Goal: Navigation & Orientation: Find specific page/section

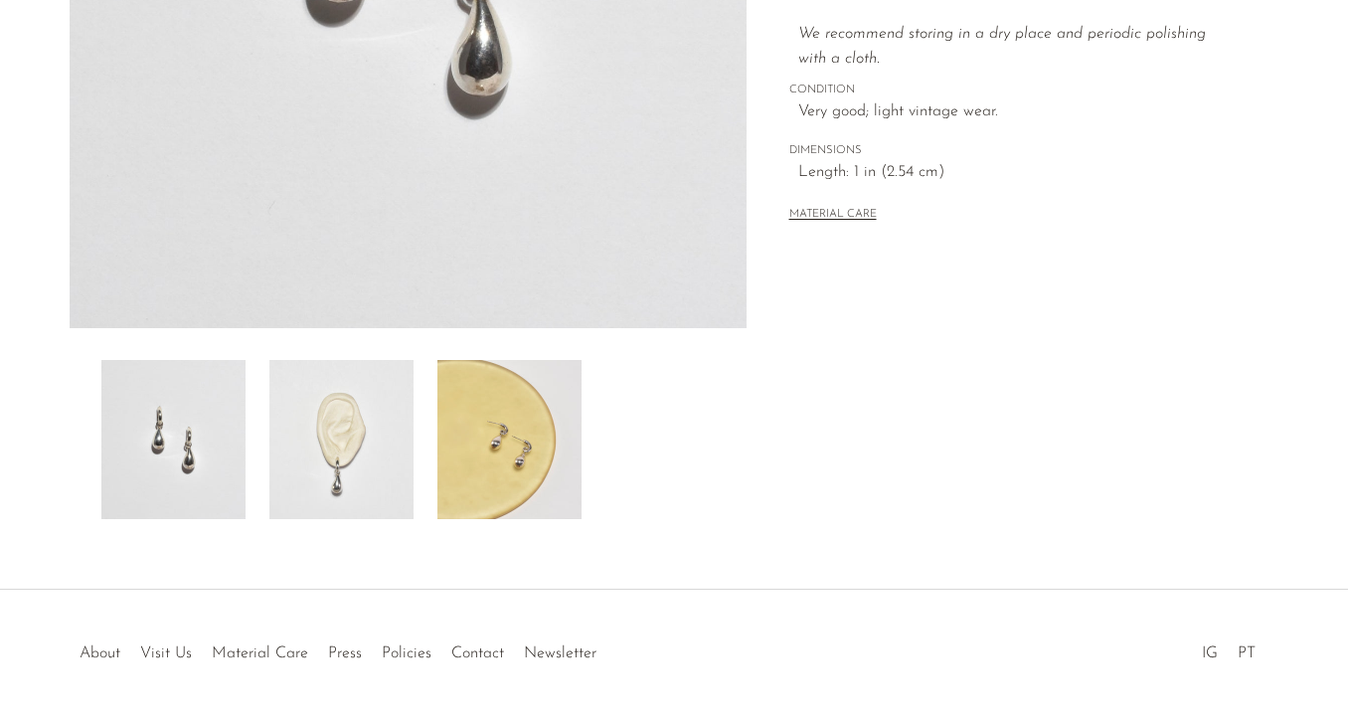
scroll to position [478, 0]
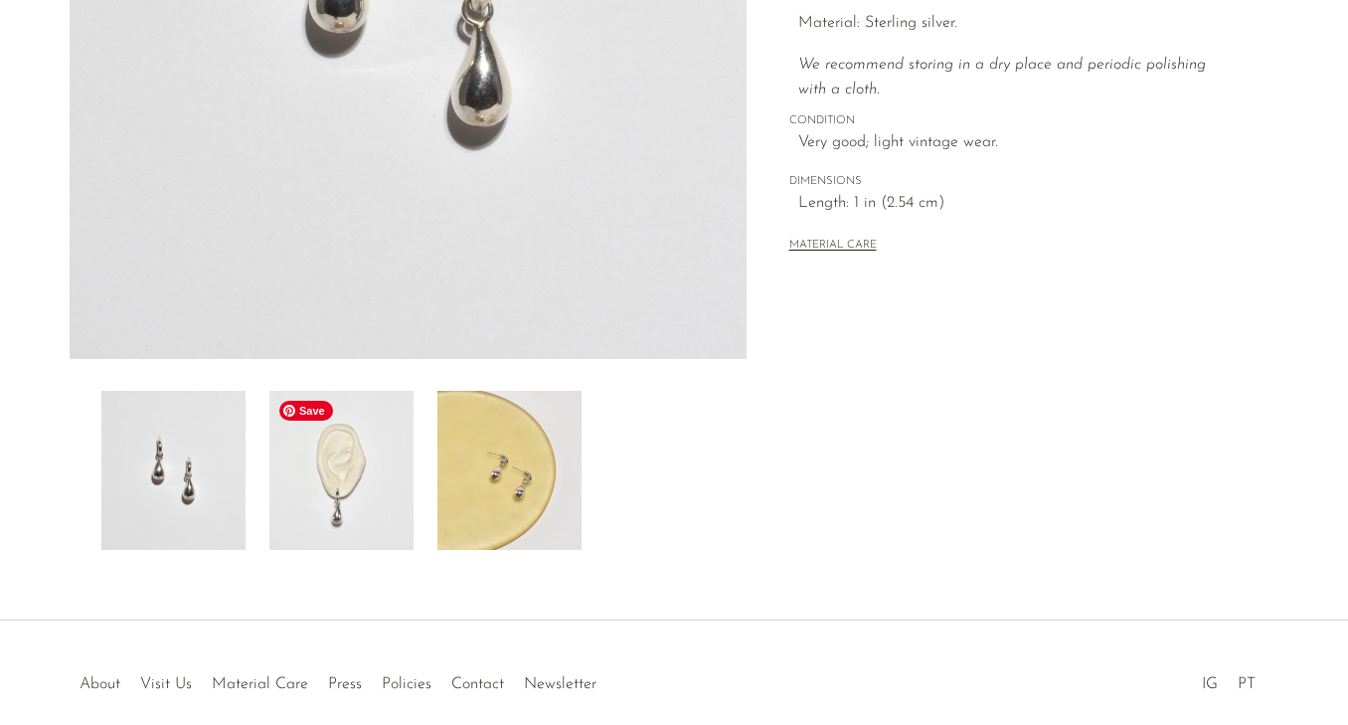
click at [378, 534] on img at bounding box center [341, 470] width 144 height 159
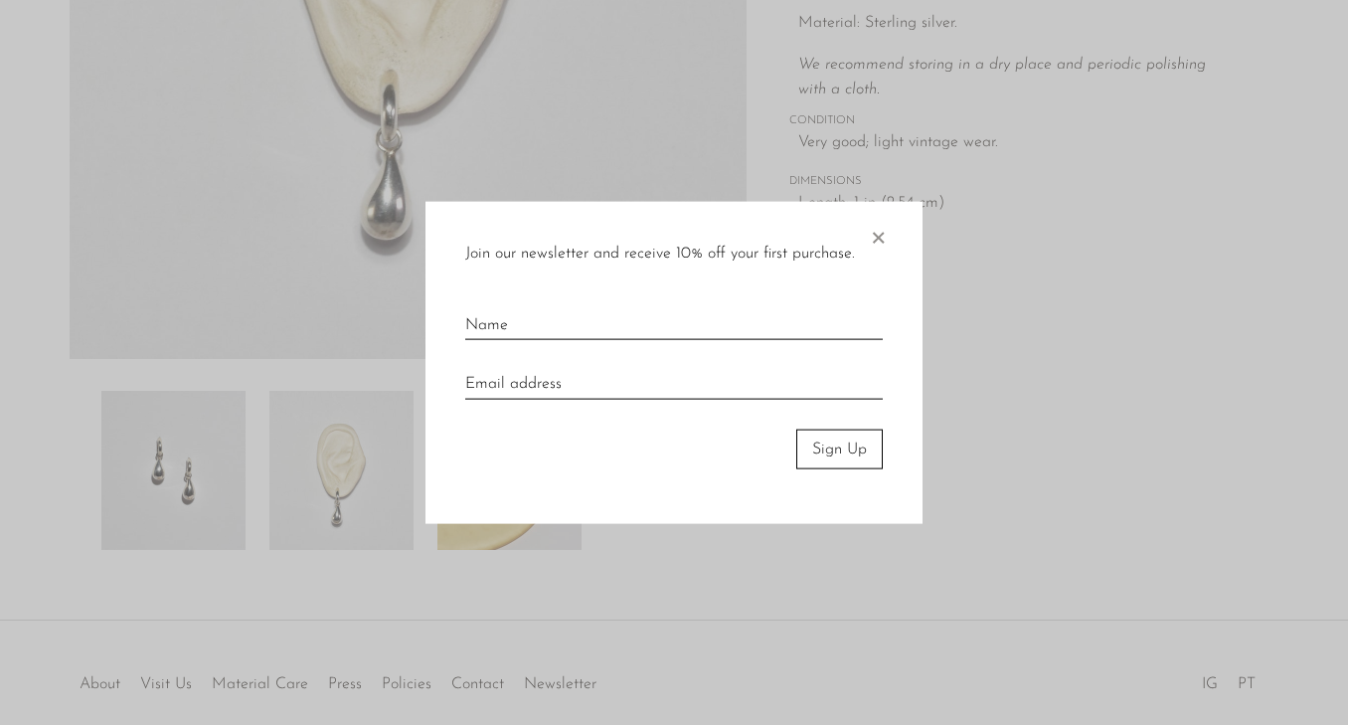
click at [1007, 457] on div at bounding box center [674, 362] width 1348 height 725
click at [878, 234] on span "×" at bounding box center [878, 233] width 20 height 64
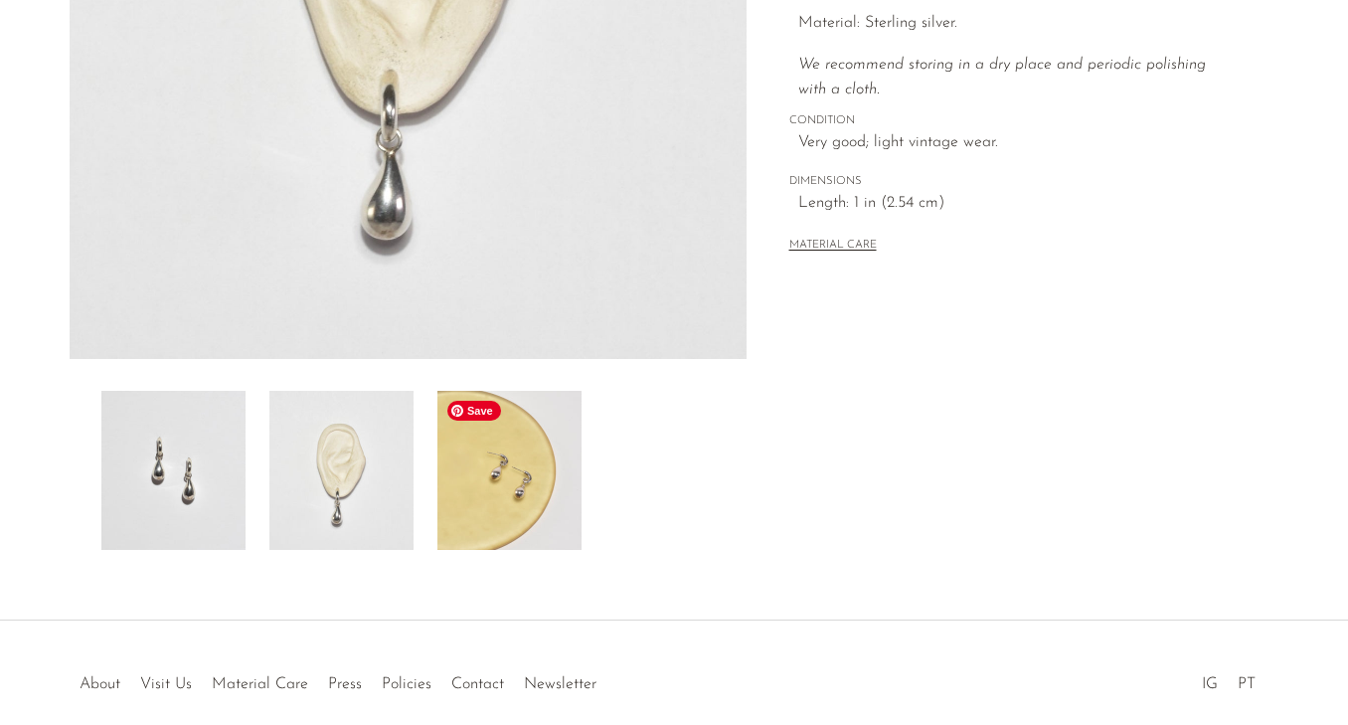
click at [516, 476] on img at bounding box center [509, 470] width 144 height 159
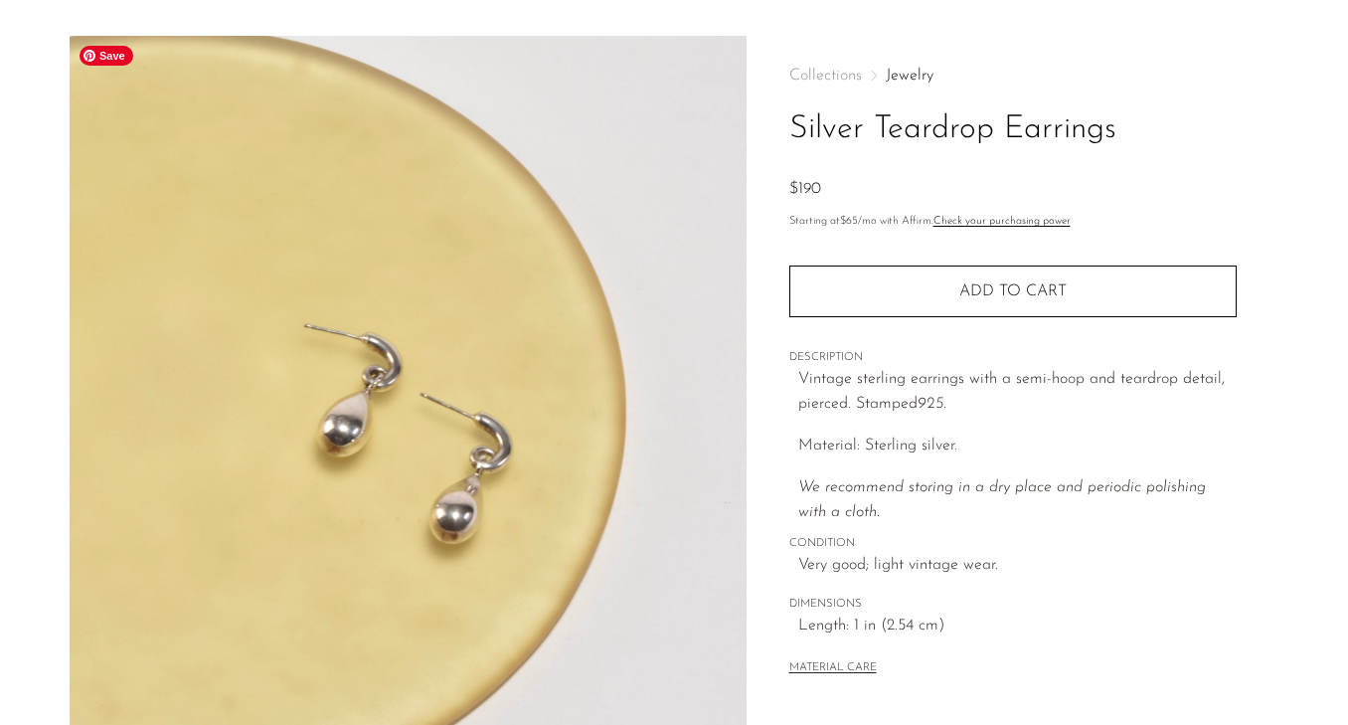
scroll to position [0, 0]
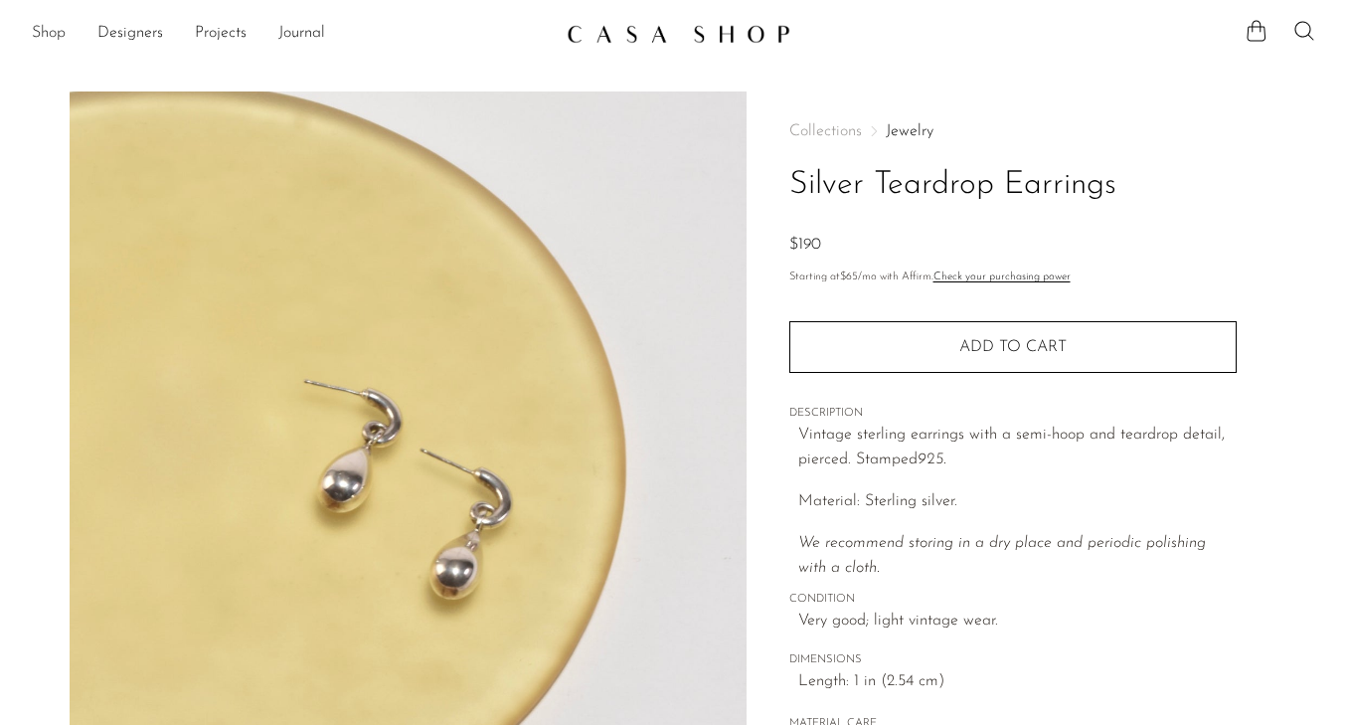
click at [47, 36] on link "Shop" at bounding box center [49, 34] width 34 height 26
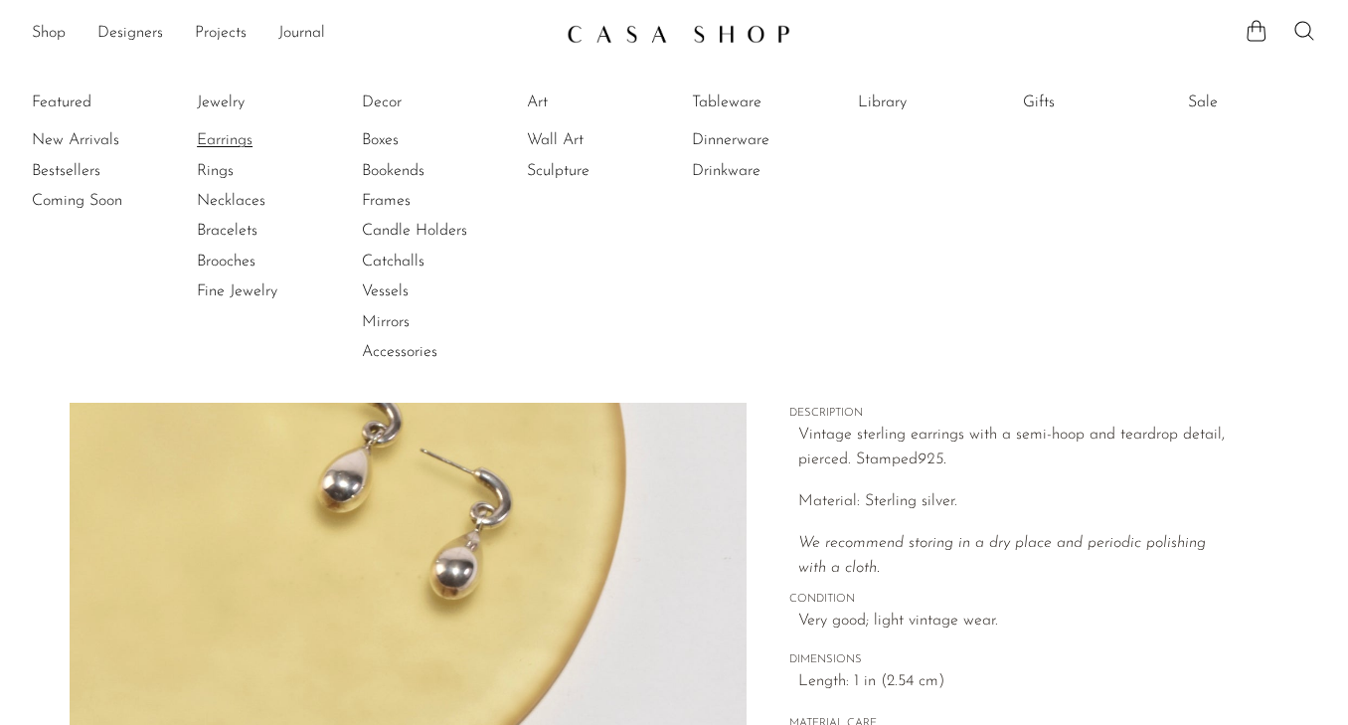
click at [235, 139] on link "Earrings" at bounding box center [271, 140] width 149 height 22
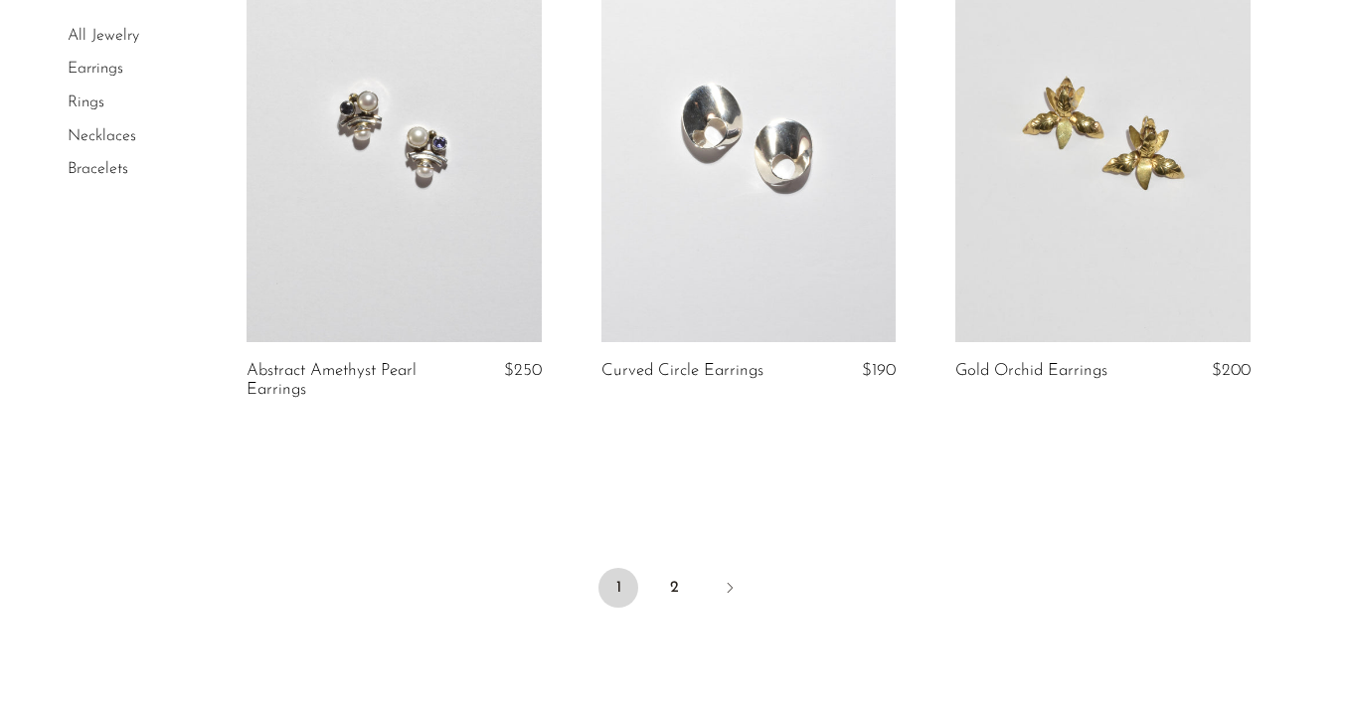
scroll to position [5891, 0]
click at [670, 595] on link "2" at bounding box center [674, 590] width 40 height 40
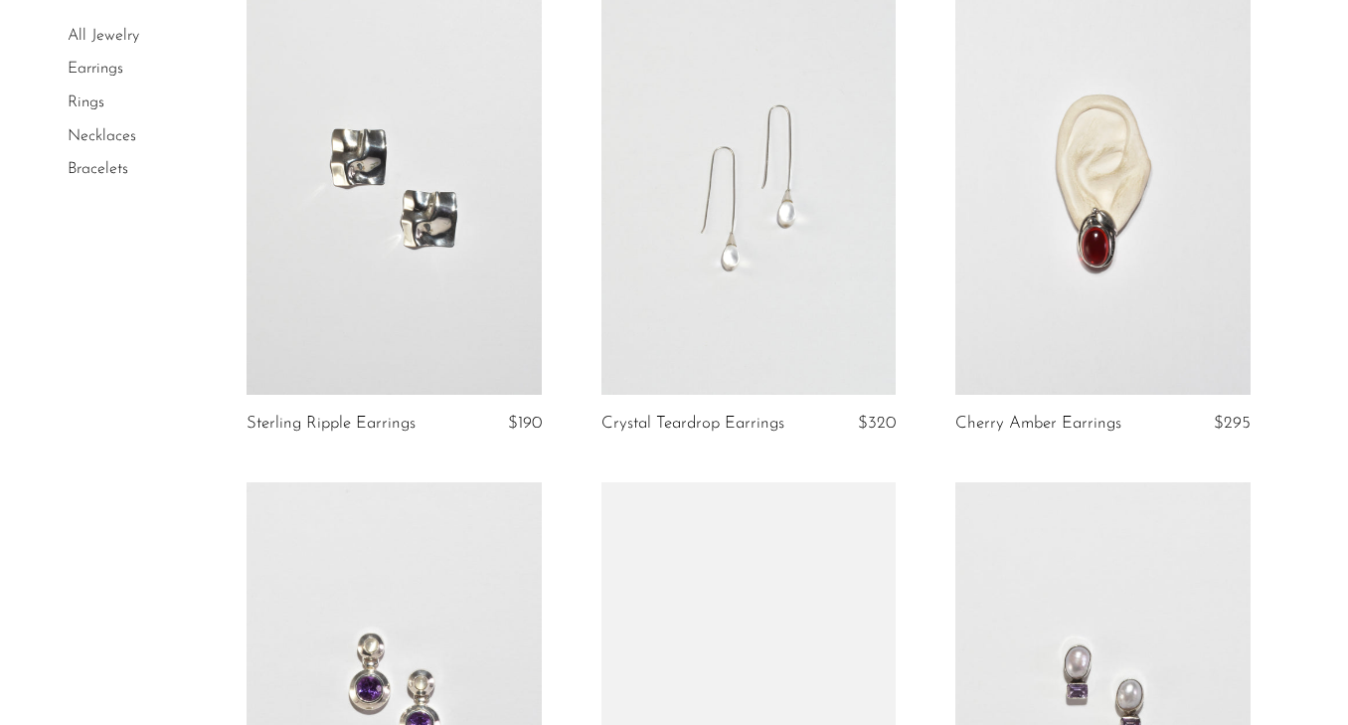
scroll to position [1736, 0]
